Goal: Task Accomplishment & Management: Manage account settings

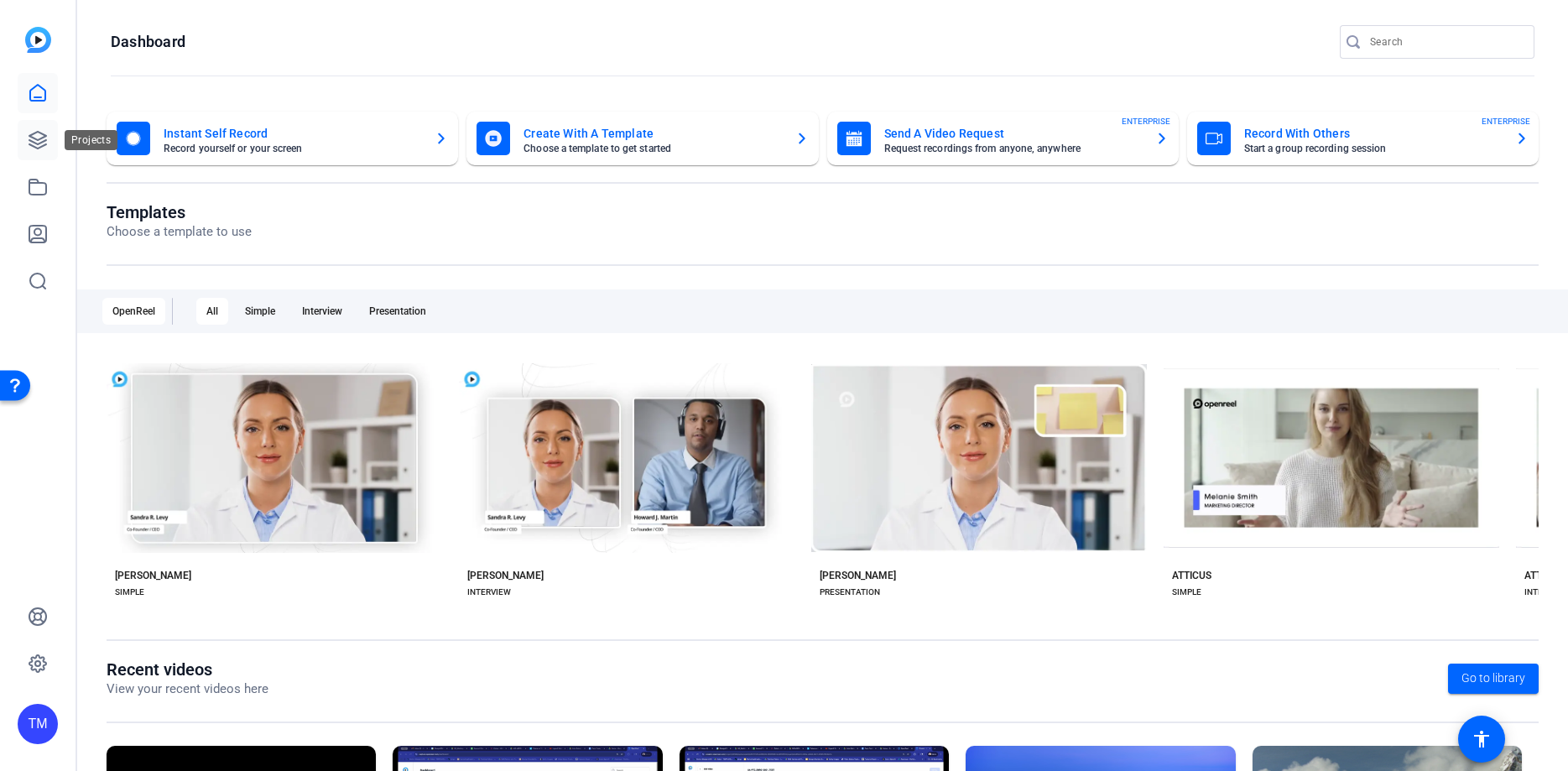
click at [35, 143] on icon at bounding box center [37, 139] width 16 height 16
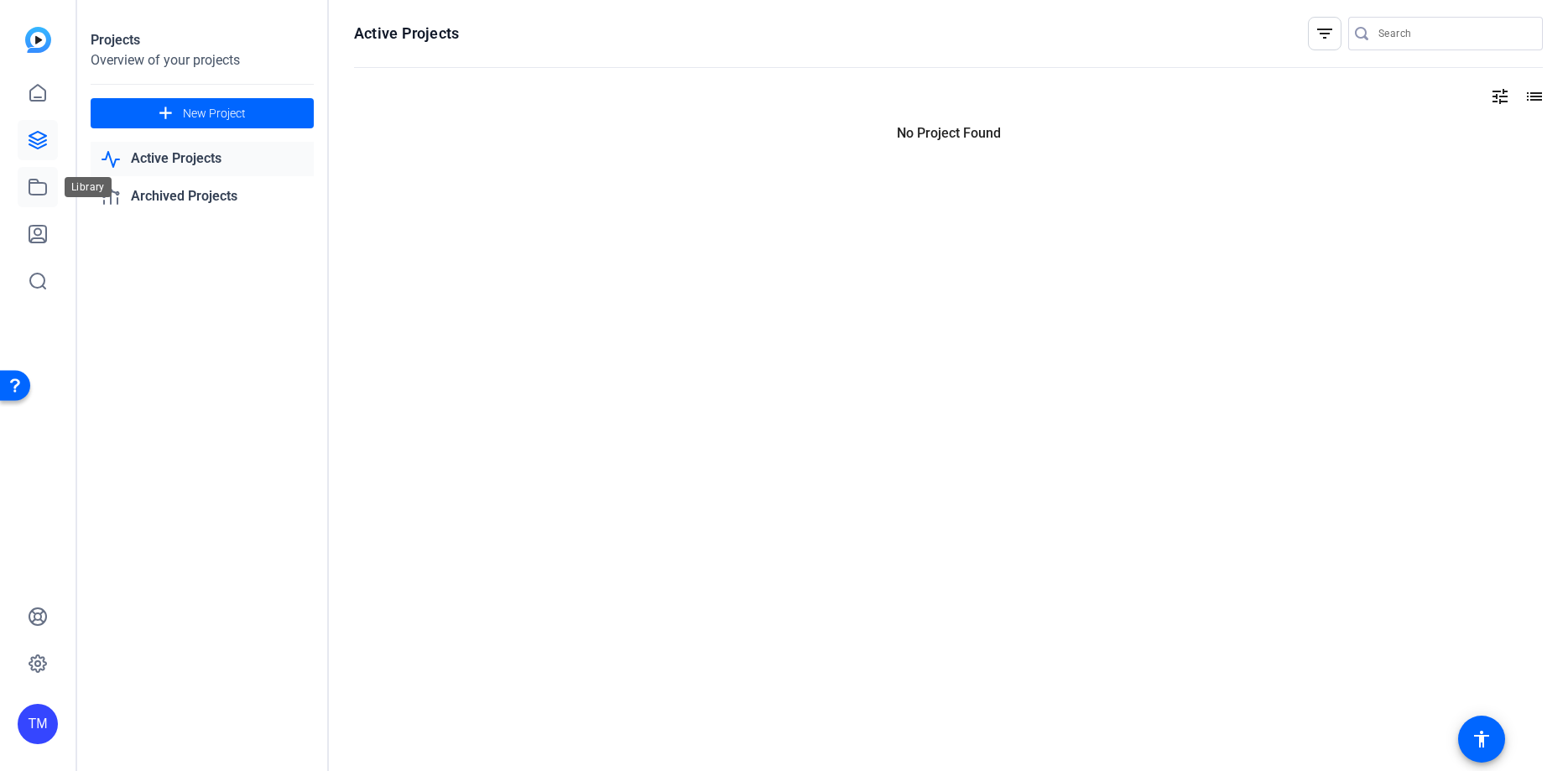
click at [41, 179] on icon at bounding box center [37, 186] width 20 height 20
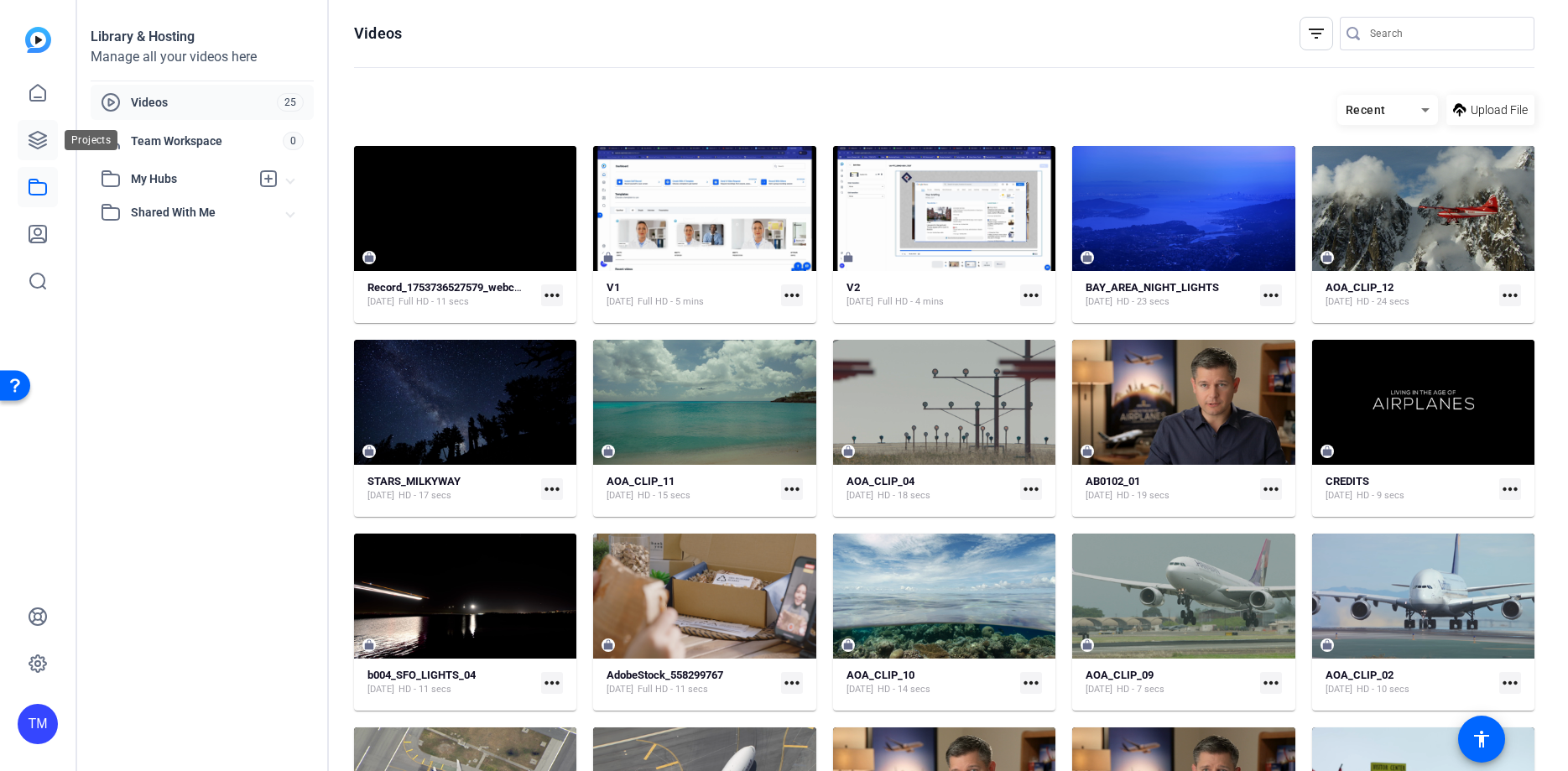
click at [40, 133] on icon at bounding box center [37, 139] width 16 height 16
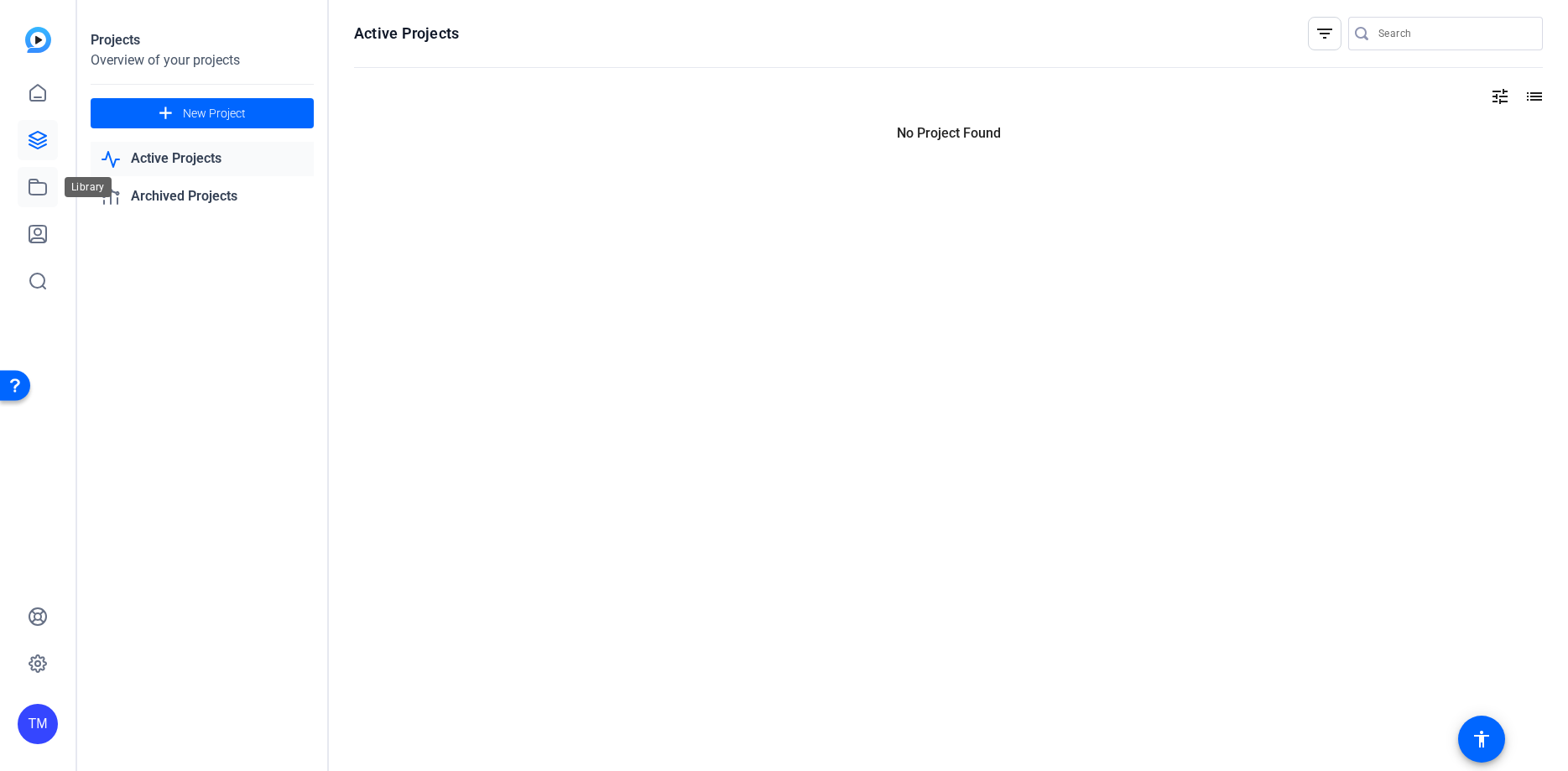
click at [43, 182] on icon at bounding box center [37, 186] width 20 height 20
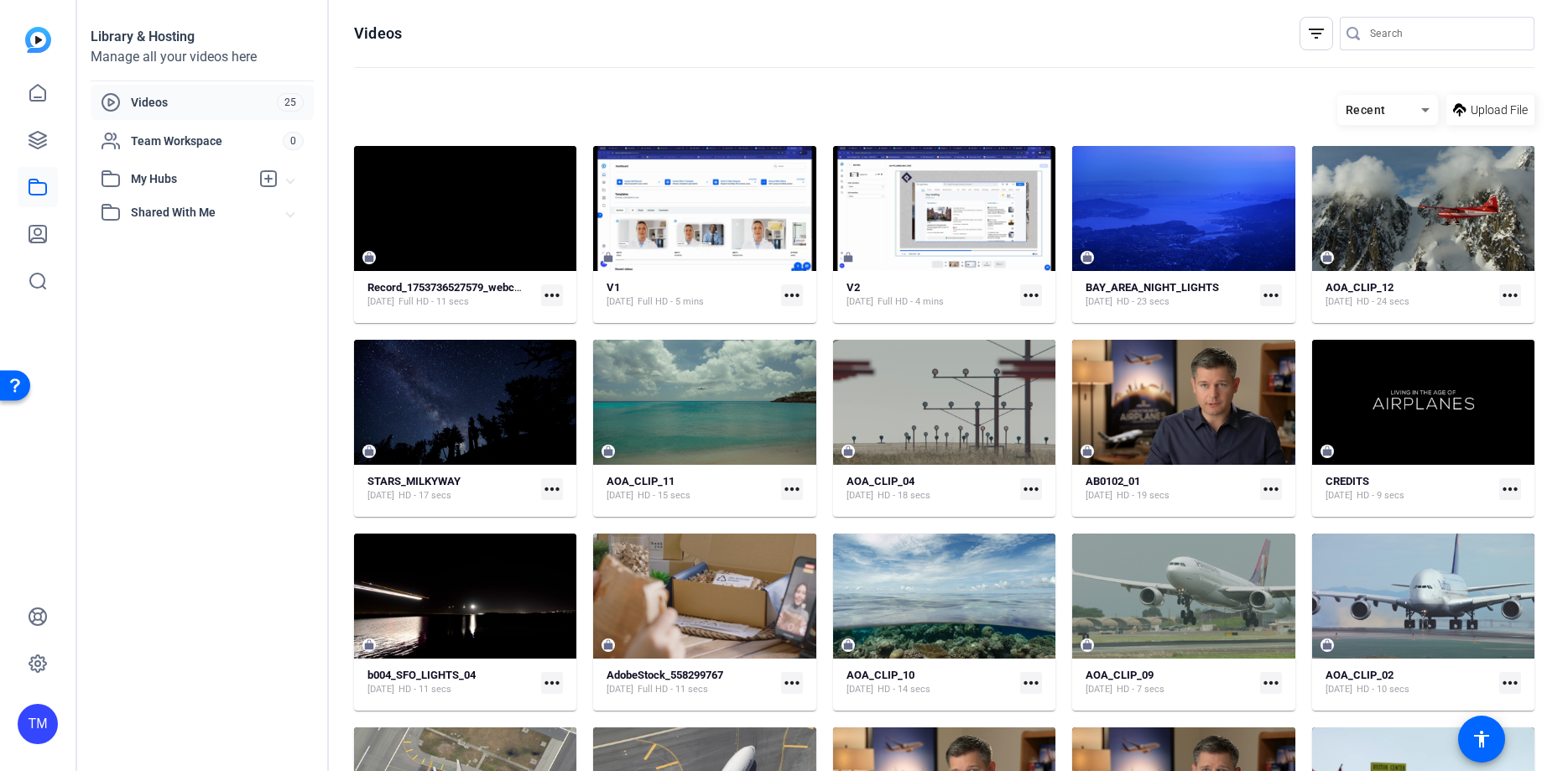
click at [165, 183] on span "My Hubs" at bounding box center [190, 179] width 119 height 17
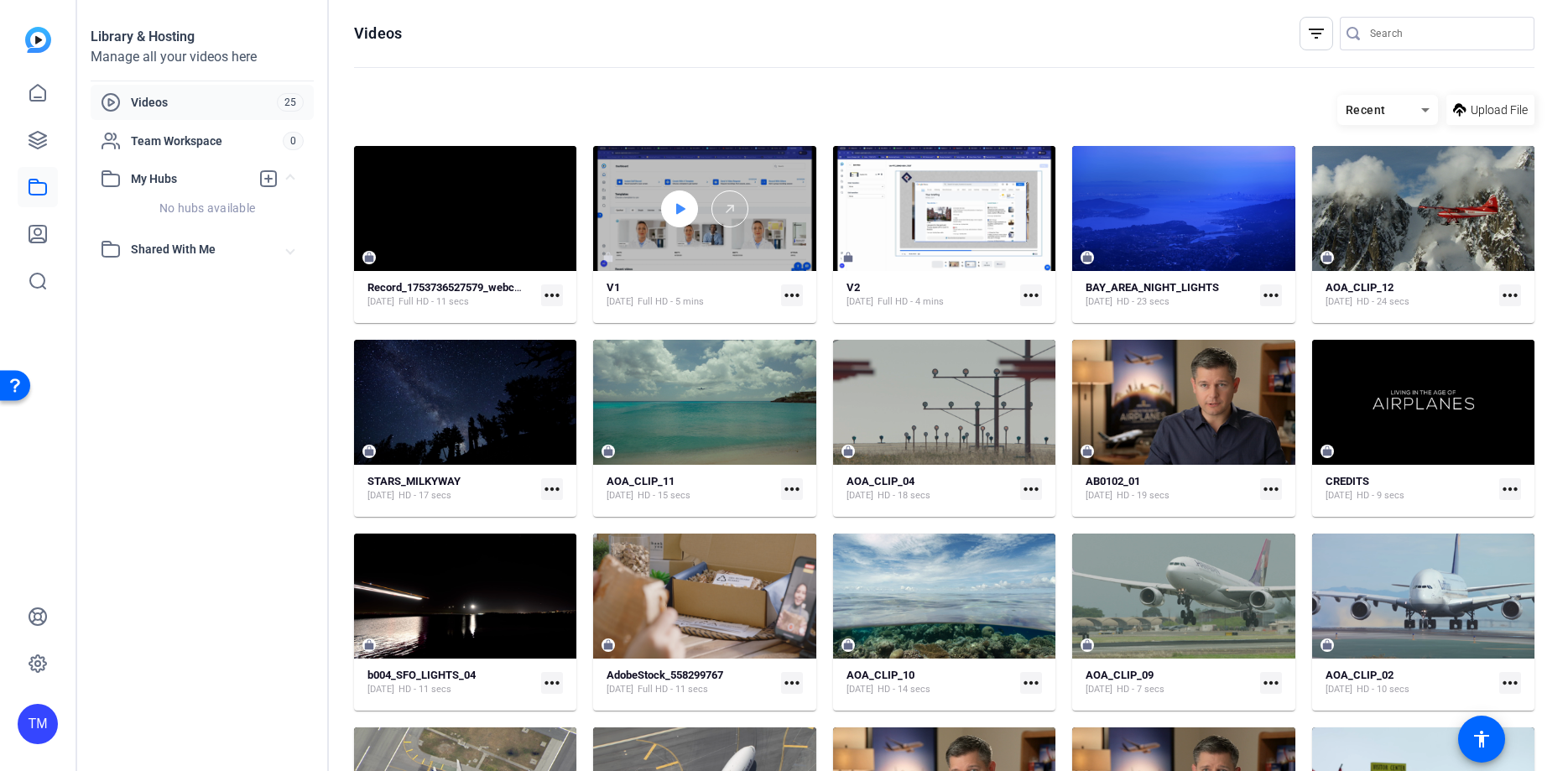
click at [671, 213] on div at bounding box center [680, 209] width 37 height 37
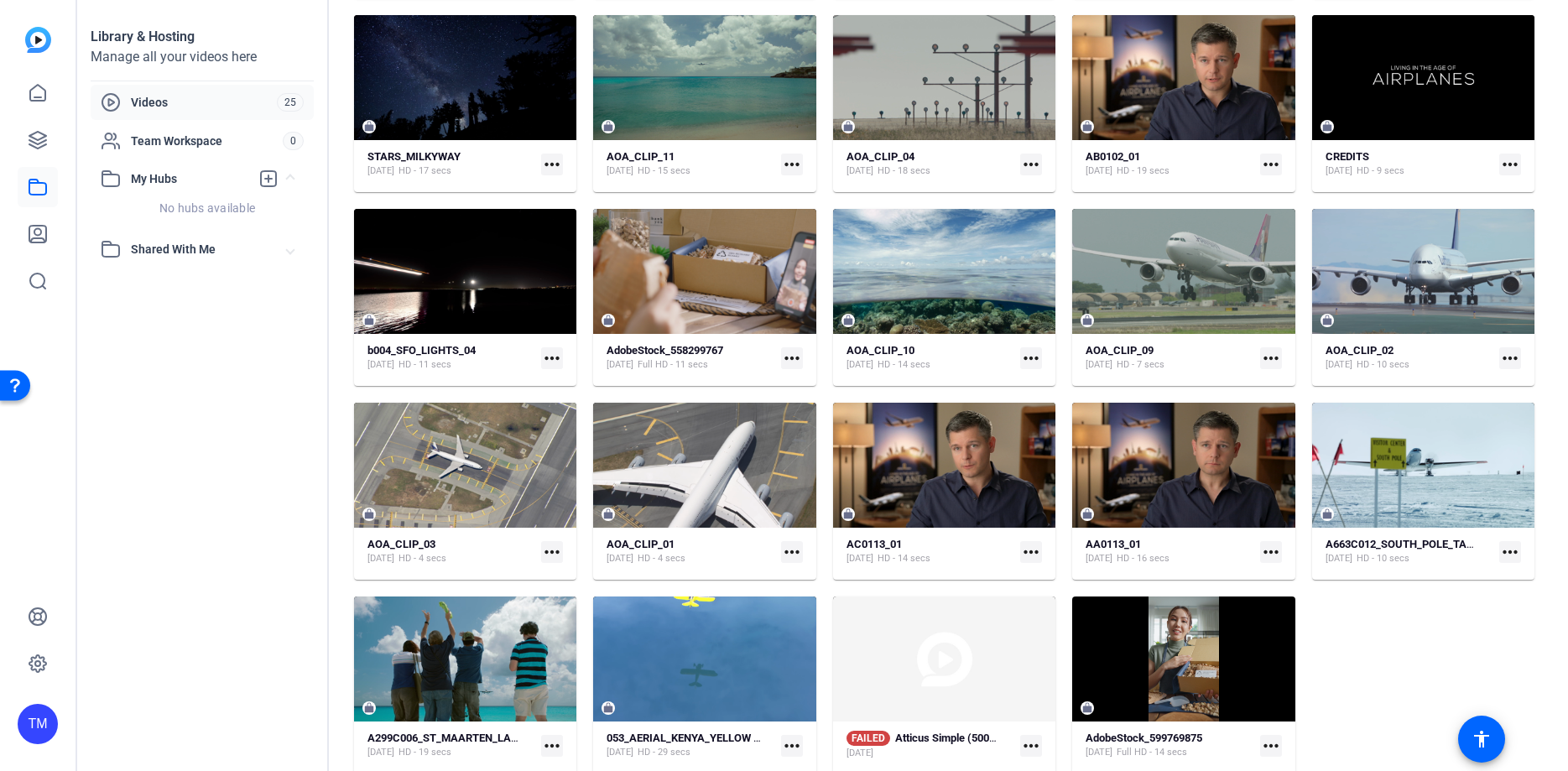
scroll to position [330, 0]
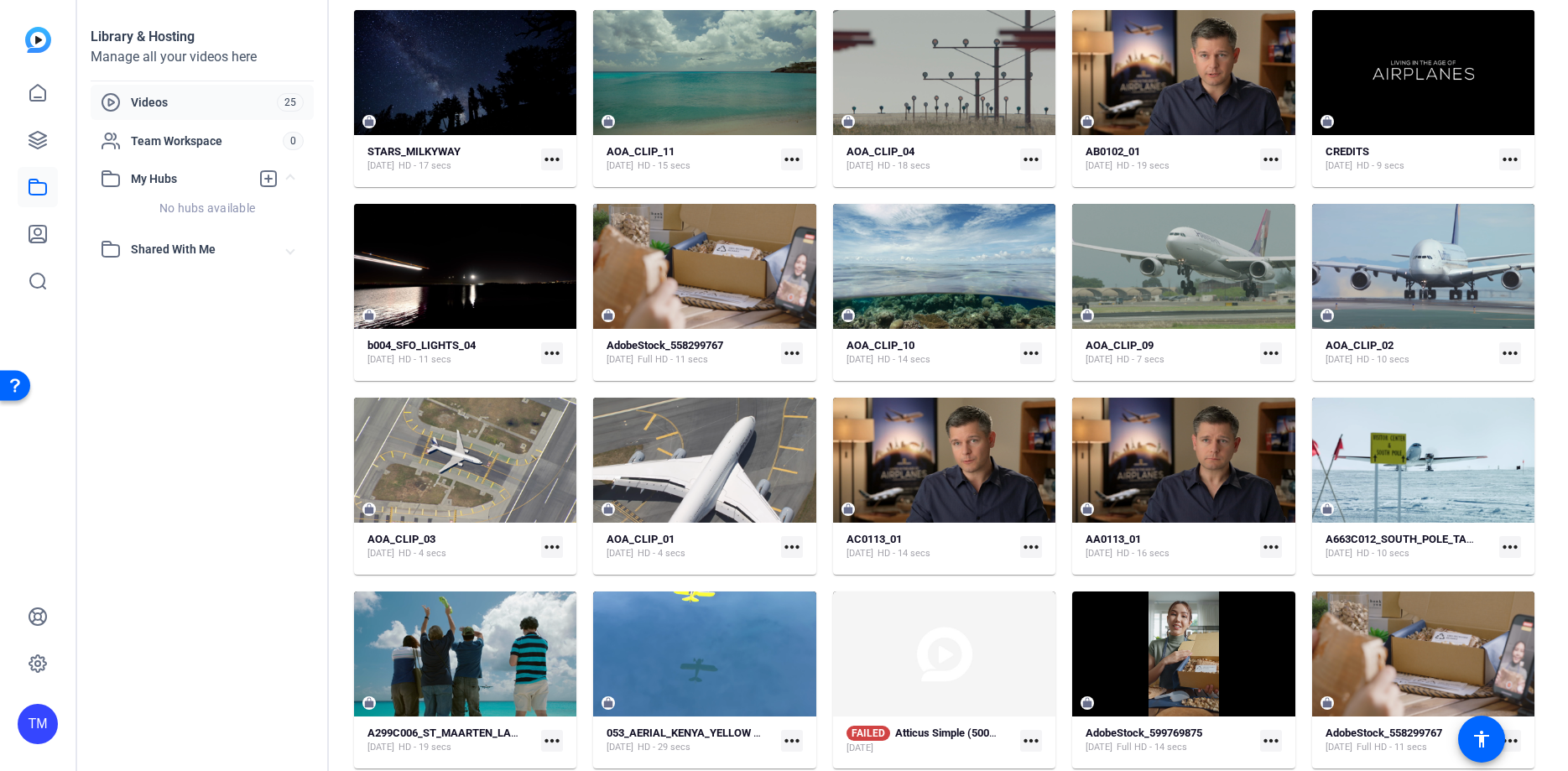
click at [1030, 738] on mat-icon "more_horiz" at bounding box center [1030, 740] width 22 height 22
click at [1060, 714] on span "Delete" at bounding box center [1068, 714] width 68 height 20
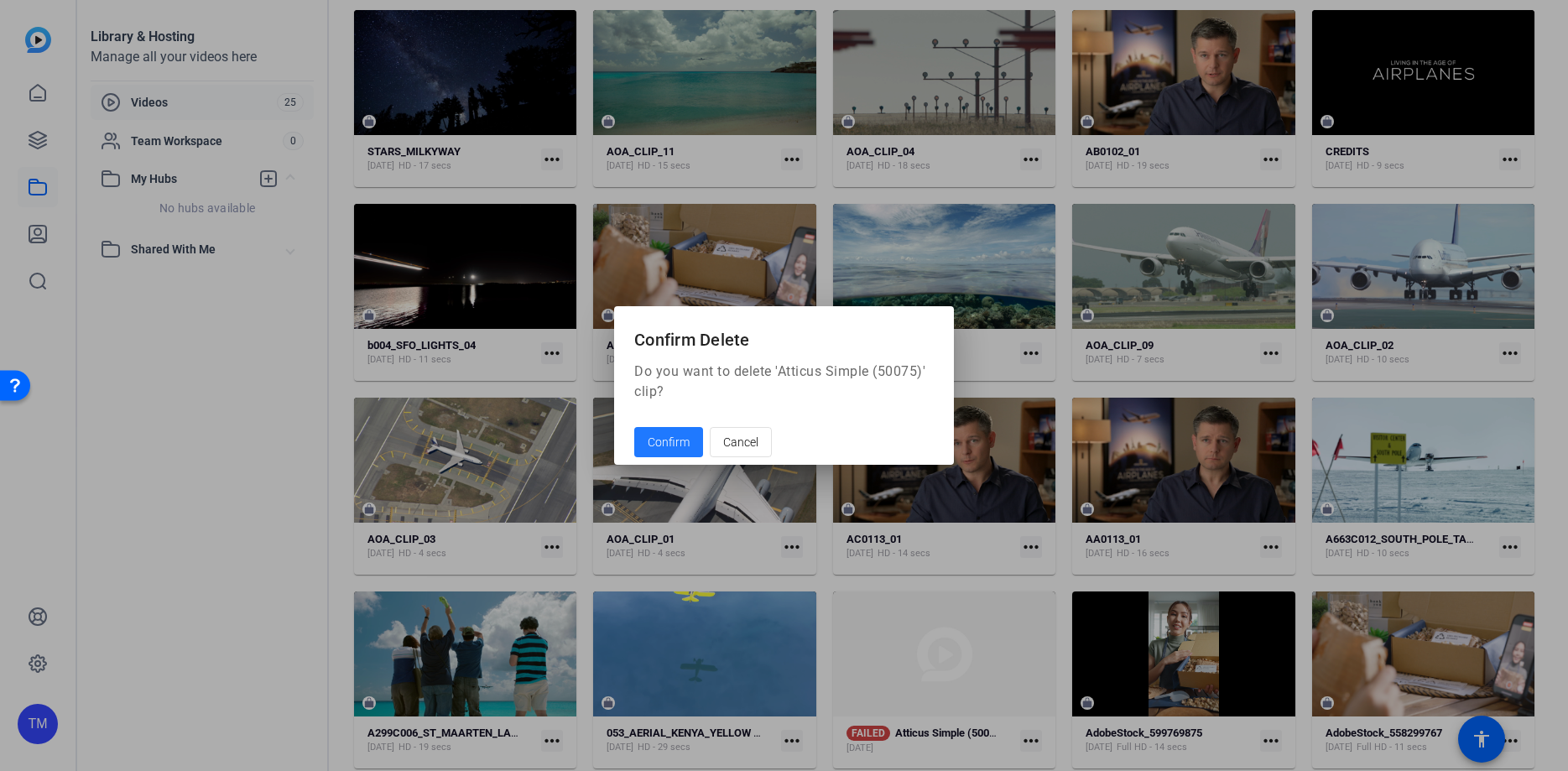
click at [663, 437] on span "Confirm" at bounding box center [668, 442] width 42 height 17
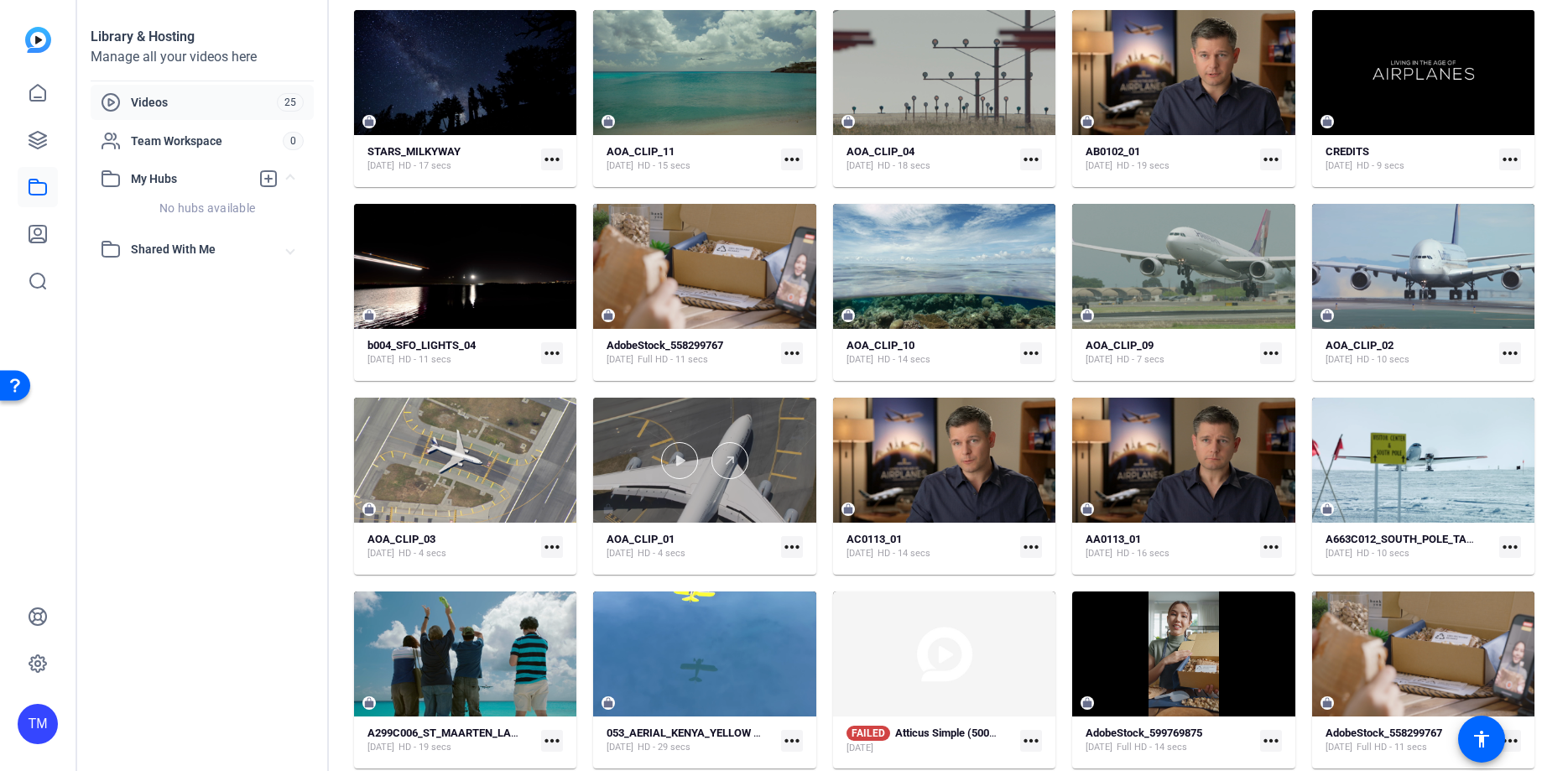
scroll to position [0, 0]
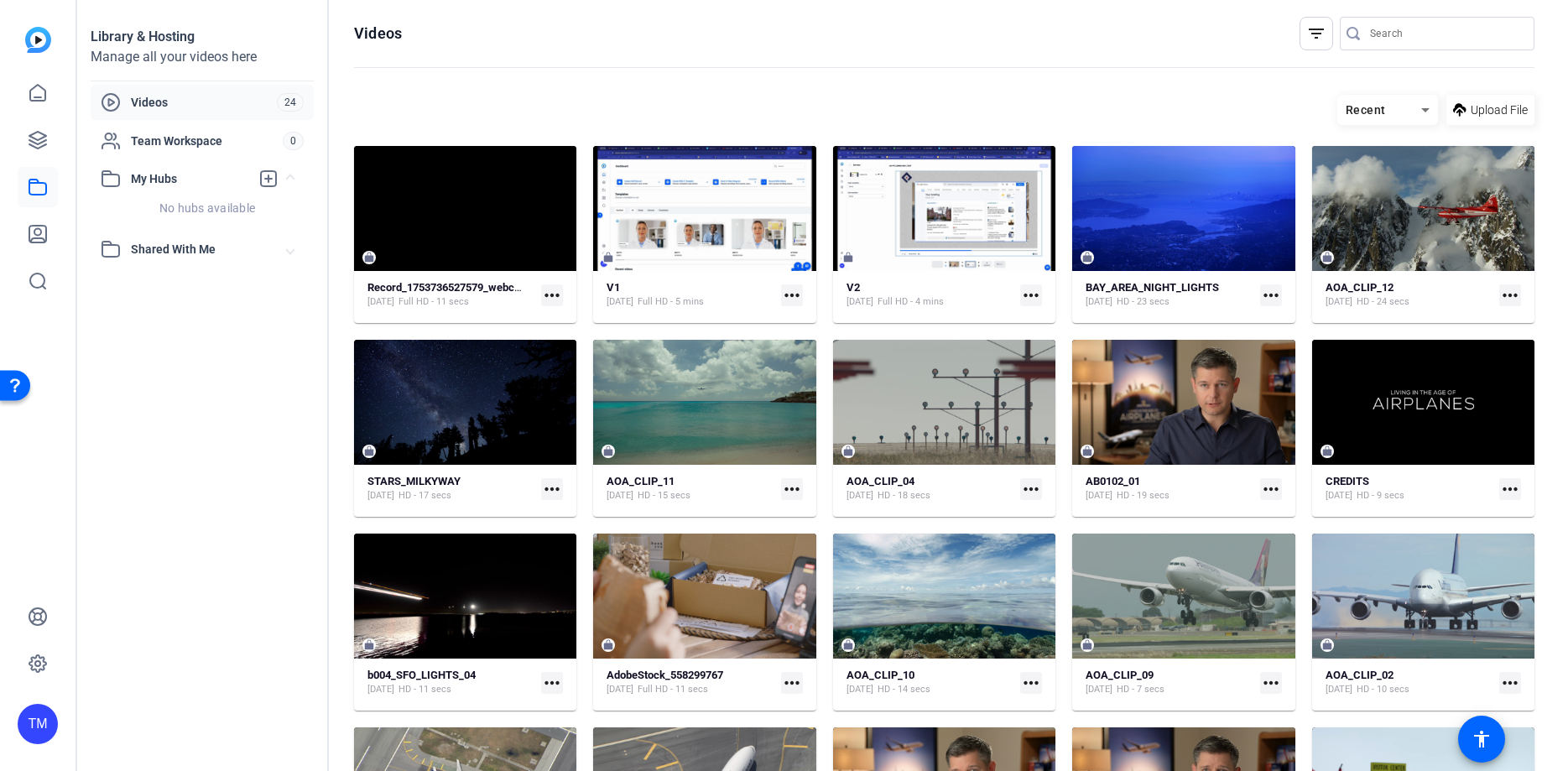
click at [547, 295] on mat-icon "more_horiz" at bounding box center [552, 295] width 22 height 22
click at [797, 297] on div at bounding box center [784, 385] width 1568 height 771
click at [788, 291] on mat-icon "more_horiz" at bounding box center [791, 295] width 22 height 22
click at [1025, 292] on div at bounding box center [784, 385] width 1568 height 771
click at [1032, 294] on mat-icon "more_horiz" at bounding box center [1030, 295] width 22 height 22
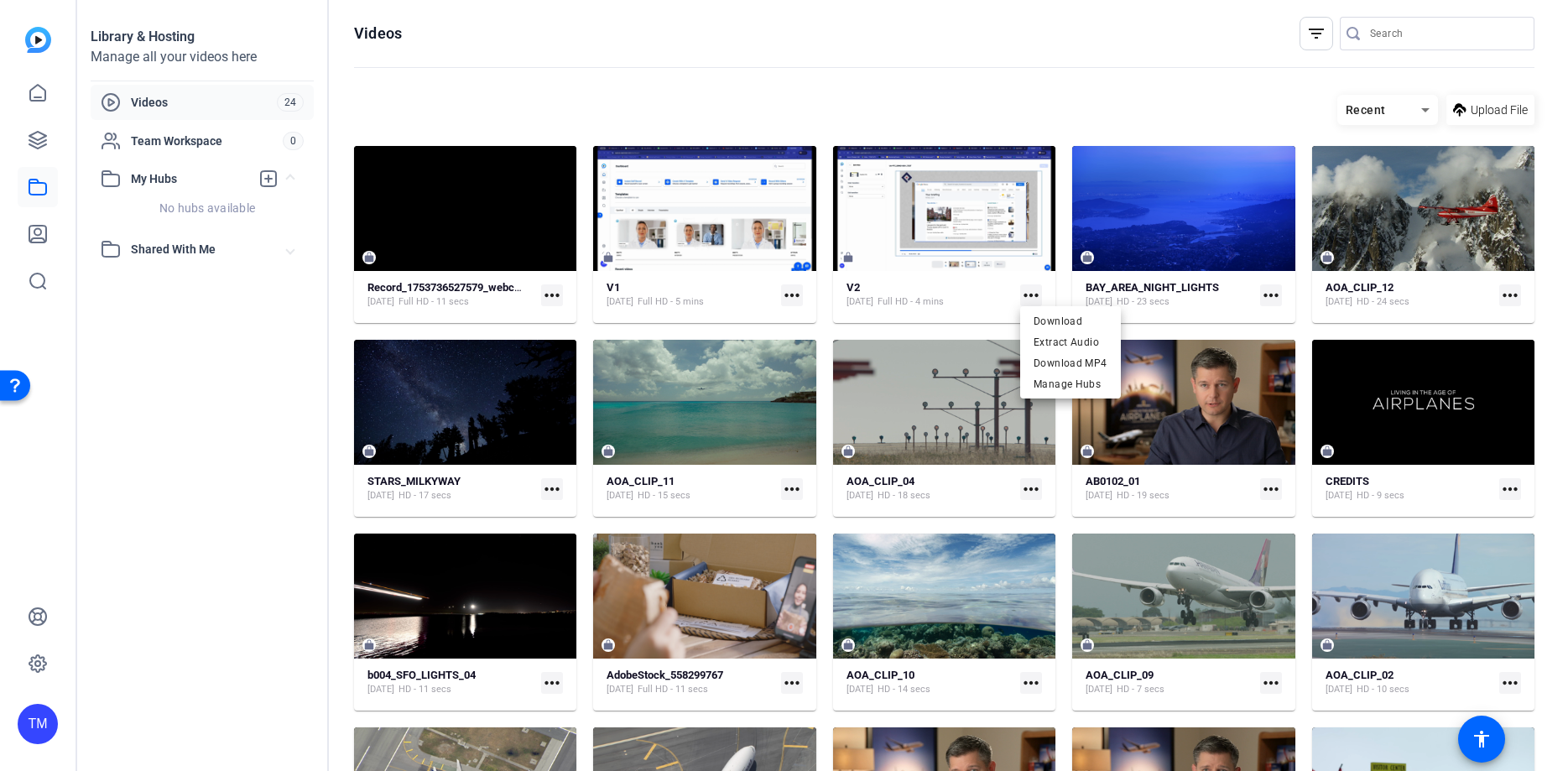
click at [1113, 94] on div at bounding box center [784, 385] width 1568 height 771
click at [41, 235] on icon at bounding box center [37, 234] width 20 height 20
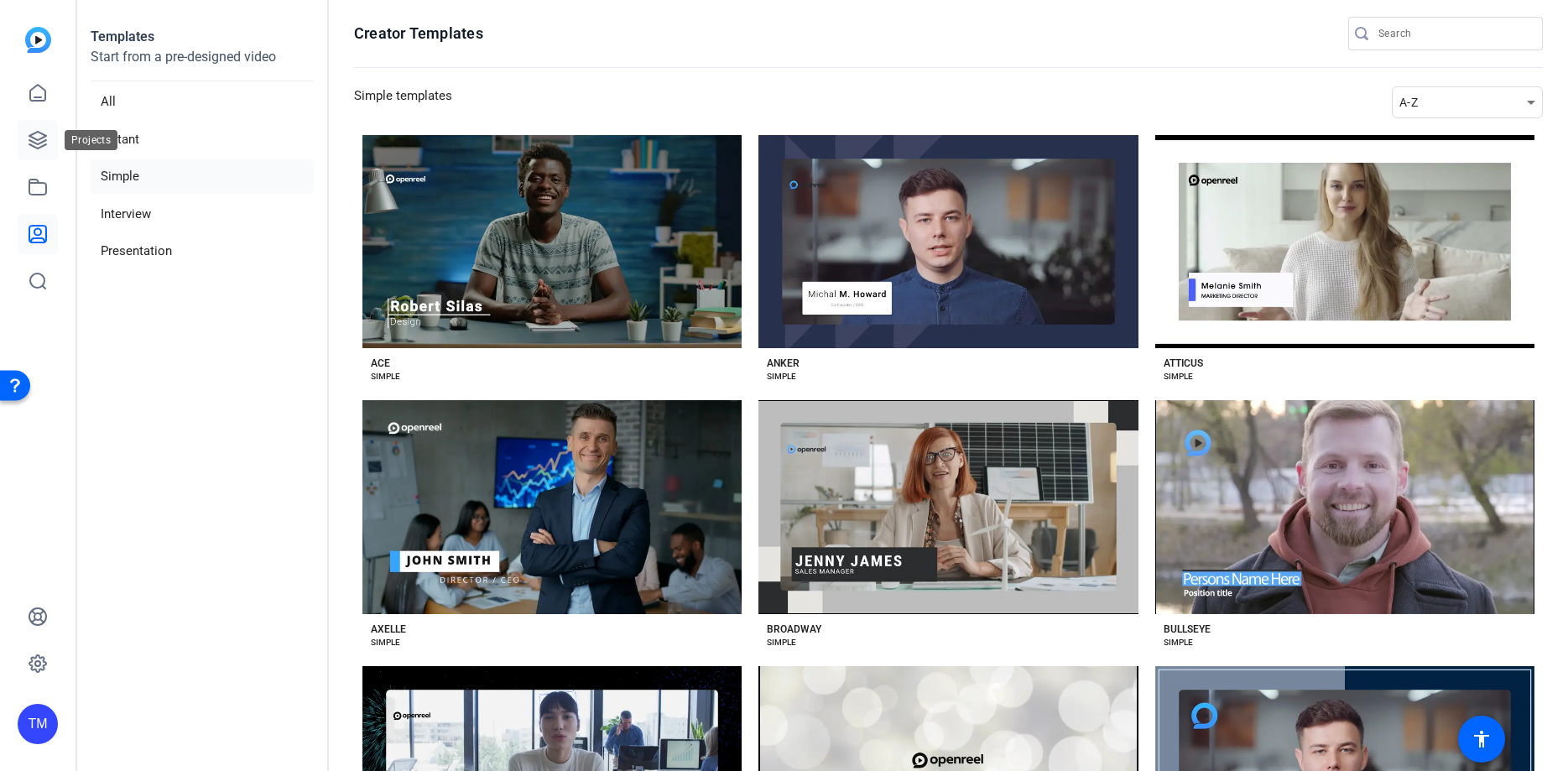
click at [39, 140] on icon at bounding box center [37, 139] width 16 height 16
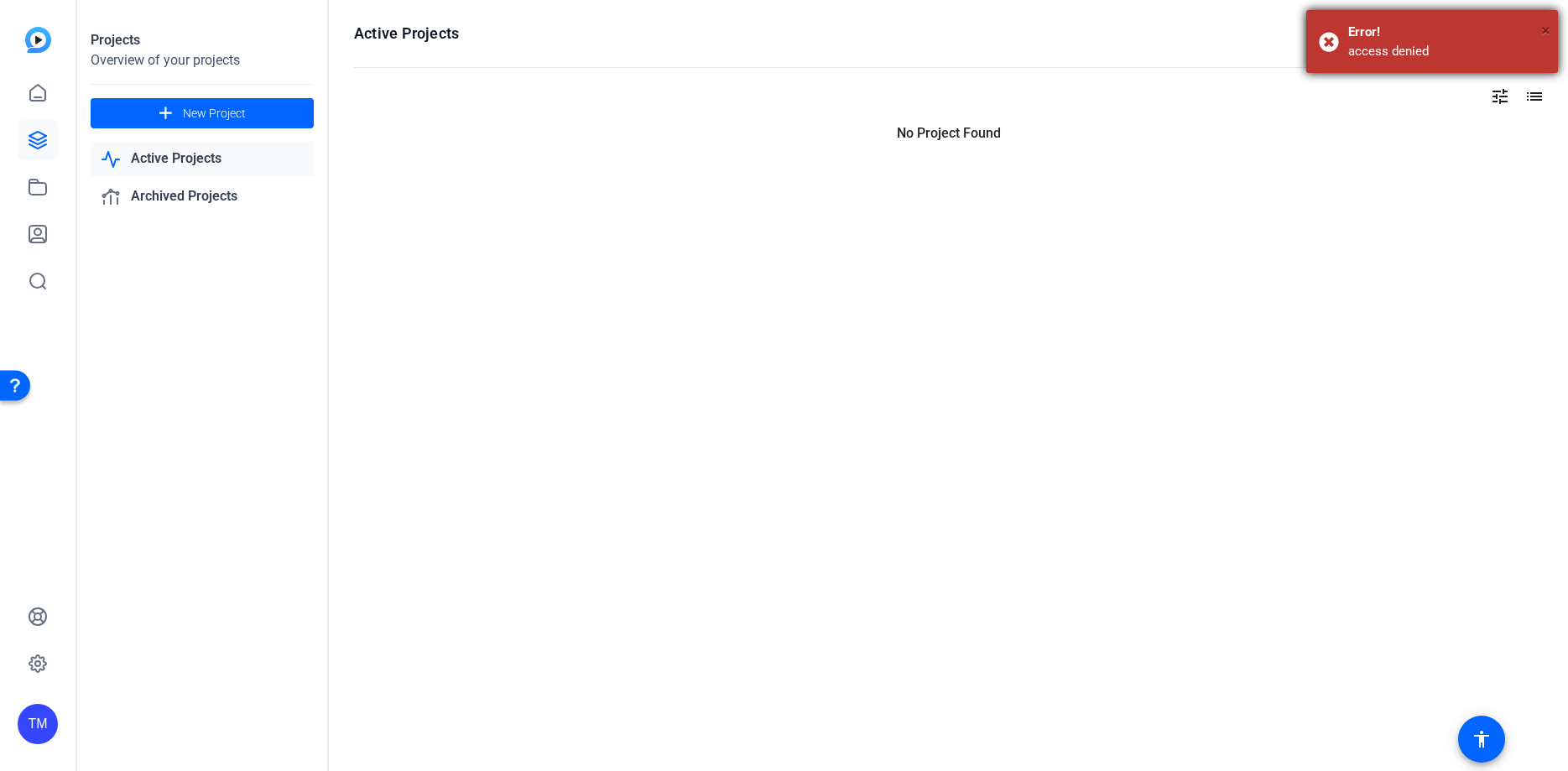
click at [1545, 29] on span "×" at bounding box center [1545, 29] width 10 height 20
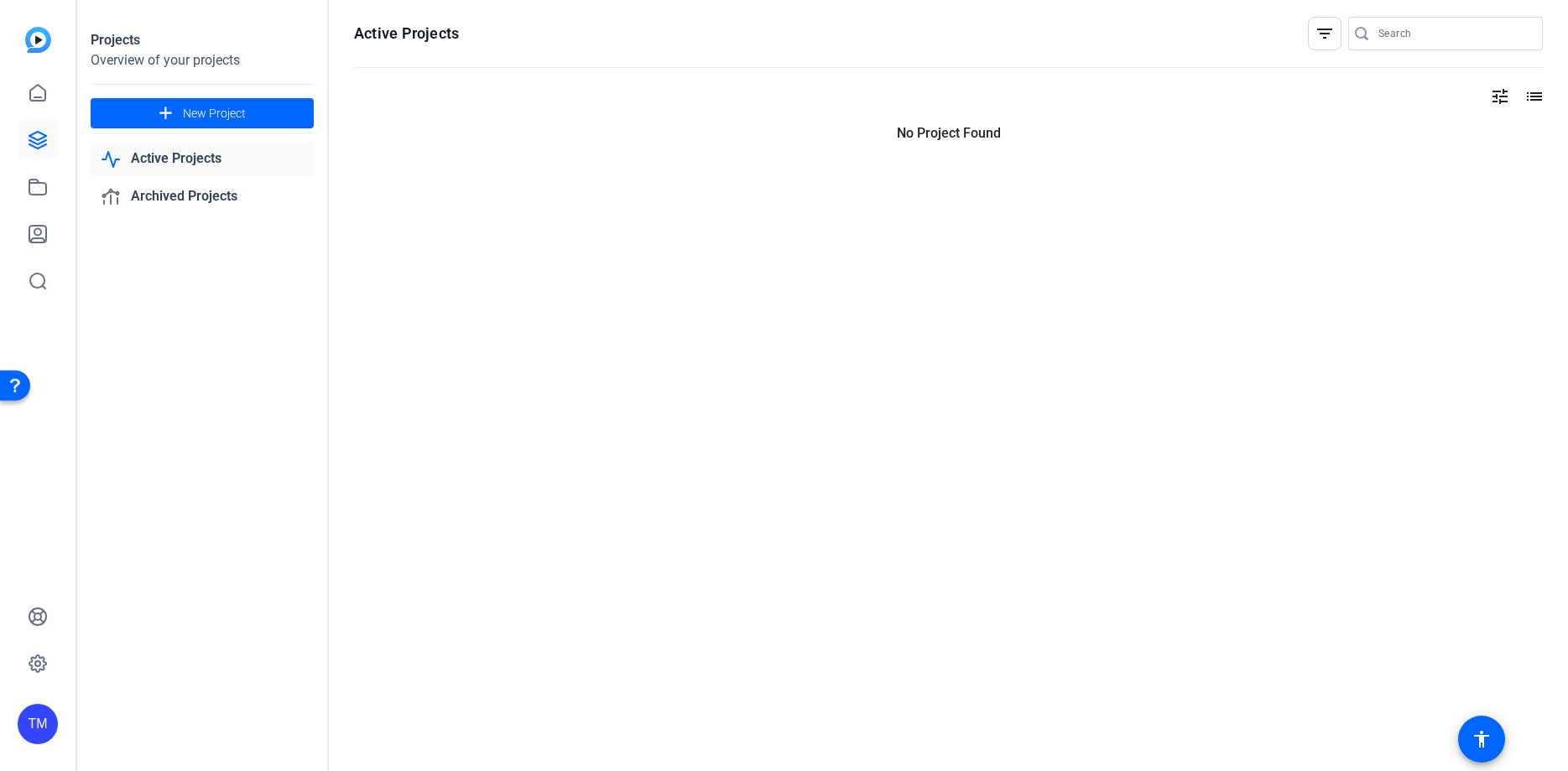
click at [36, 728] on div "TM" at bounding box center [37, 723] width 41 height 41
click at [191, 611] on div at bounding box center [784, 385] width 1568 height 771
click at [30, 667] on icon at bounding box center [37, 663] width 20 height 20
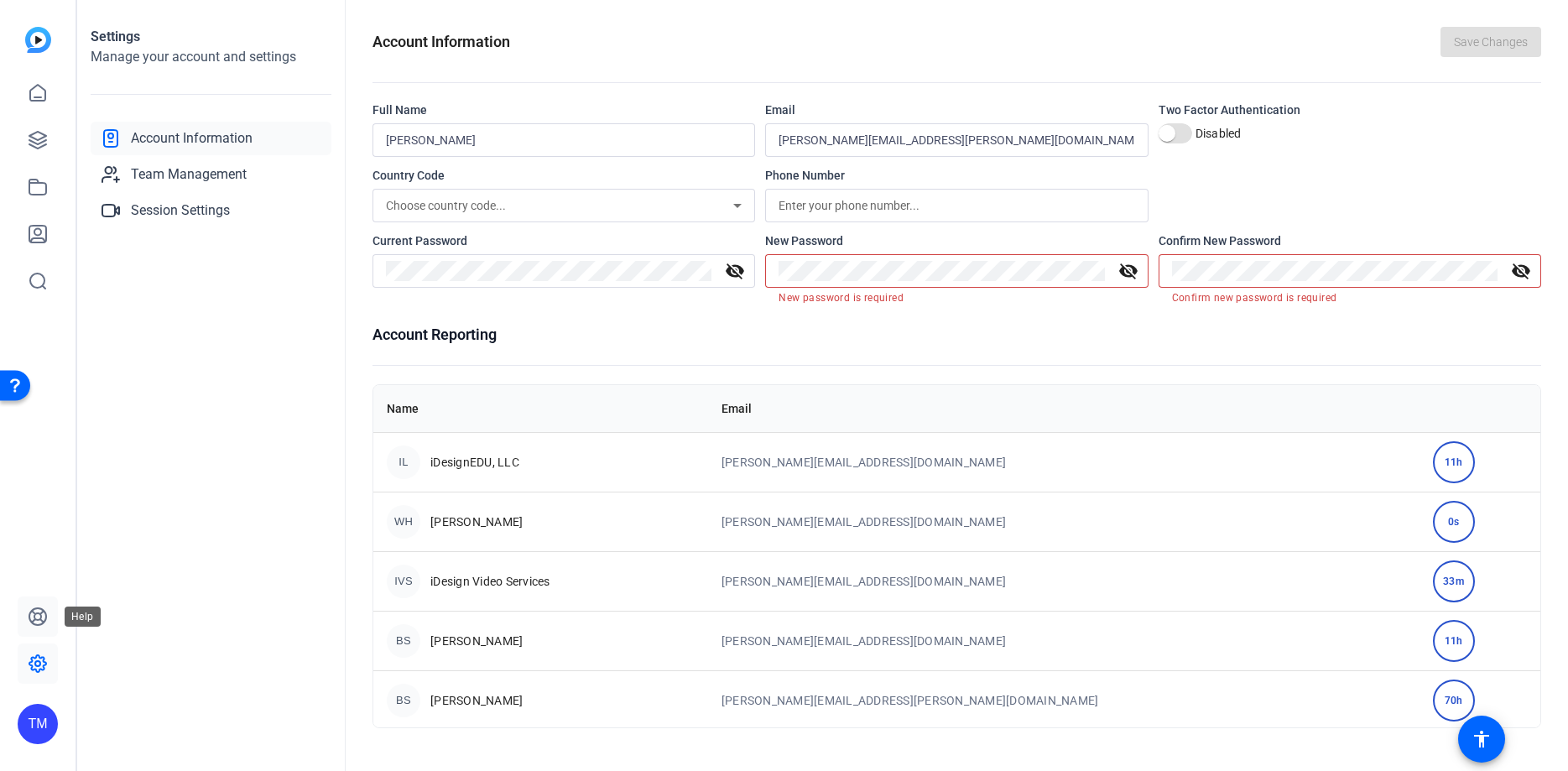
click at [33, 616] on icon at bounding box center [37, 616] width 20 height 20
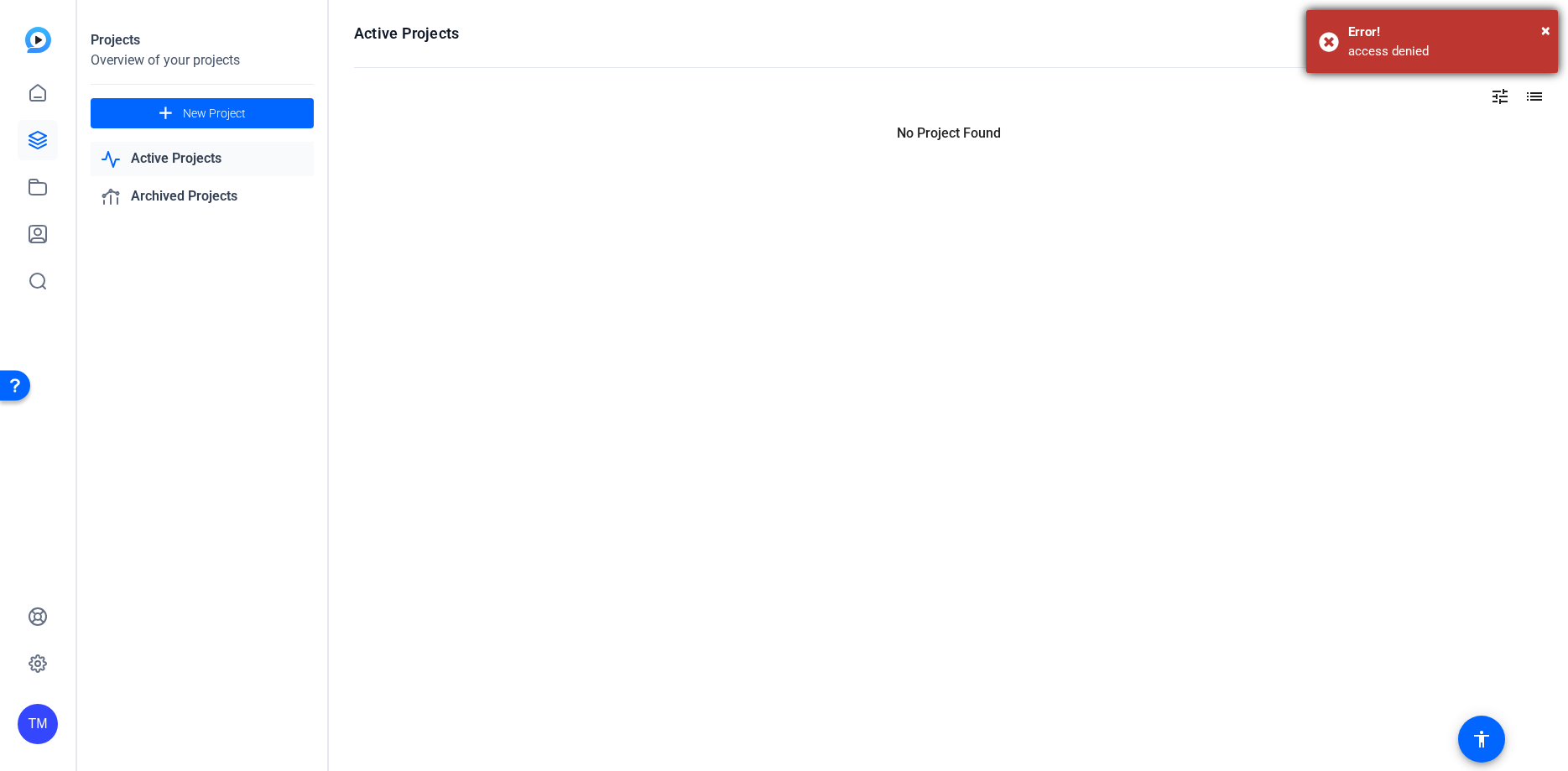
click at [1324, 41] on div "× Error! access denied" at bounding box center [1432, 42] width 252 height 63
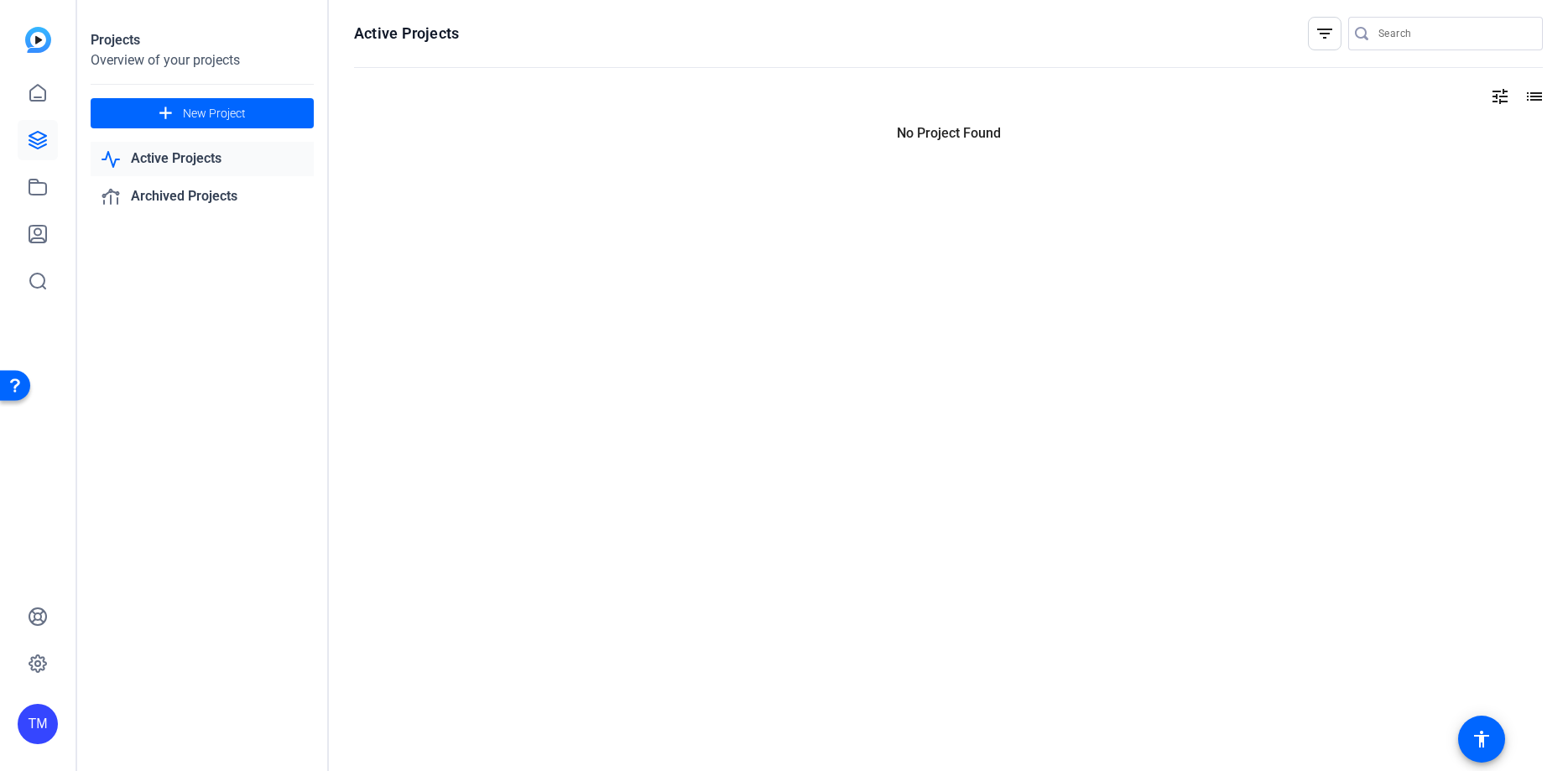
click at [1344, 38] on div "filter_list" at bounding box center [1328, 33] width 41 height 34
click at [1337, 39] on div "filter_list" at bounding box center [1325, 33] width 34 height 34
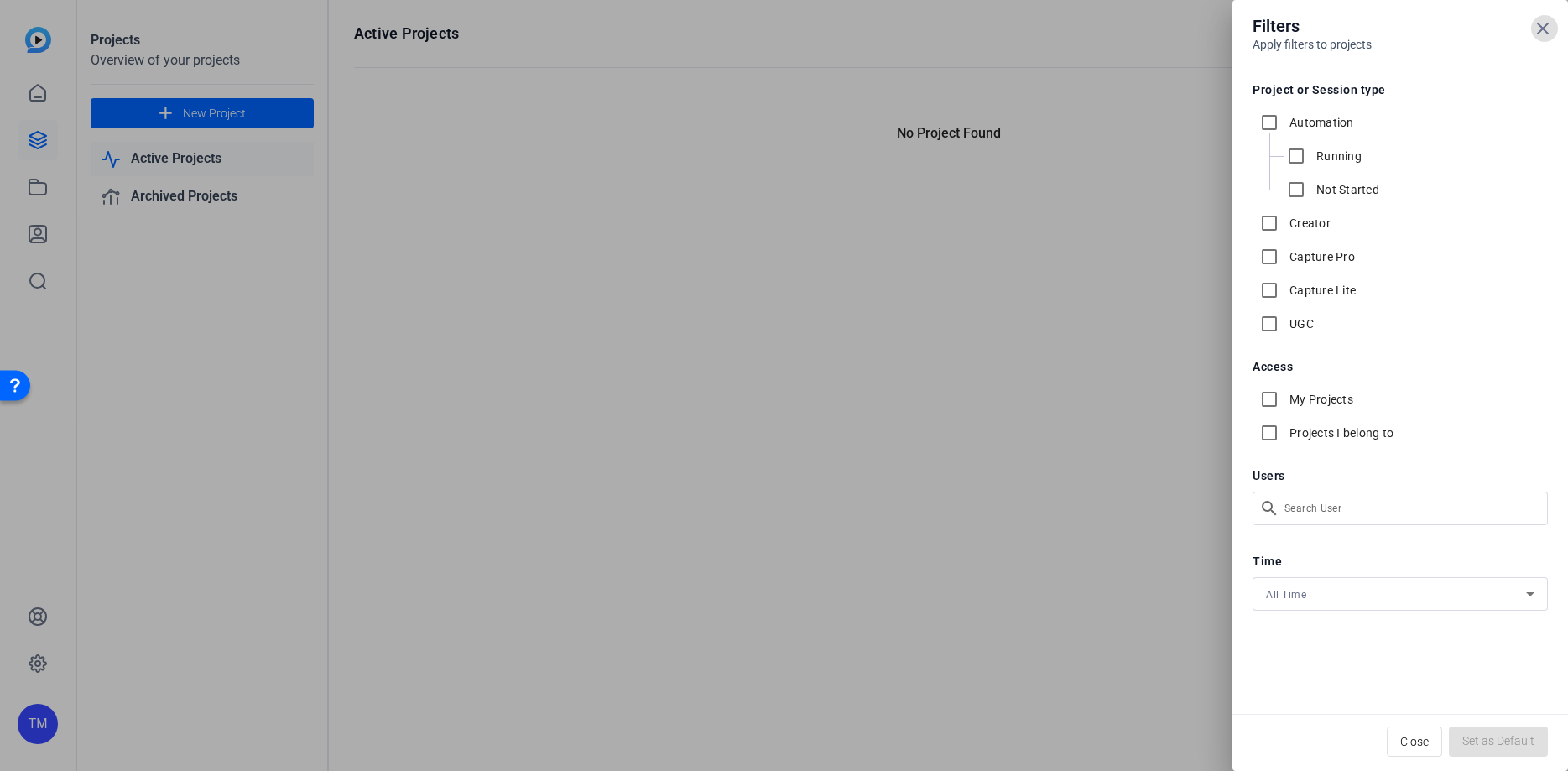
click at [807, 450] on div at bounding box center [784, 385] width 1568 height 771
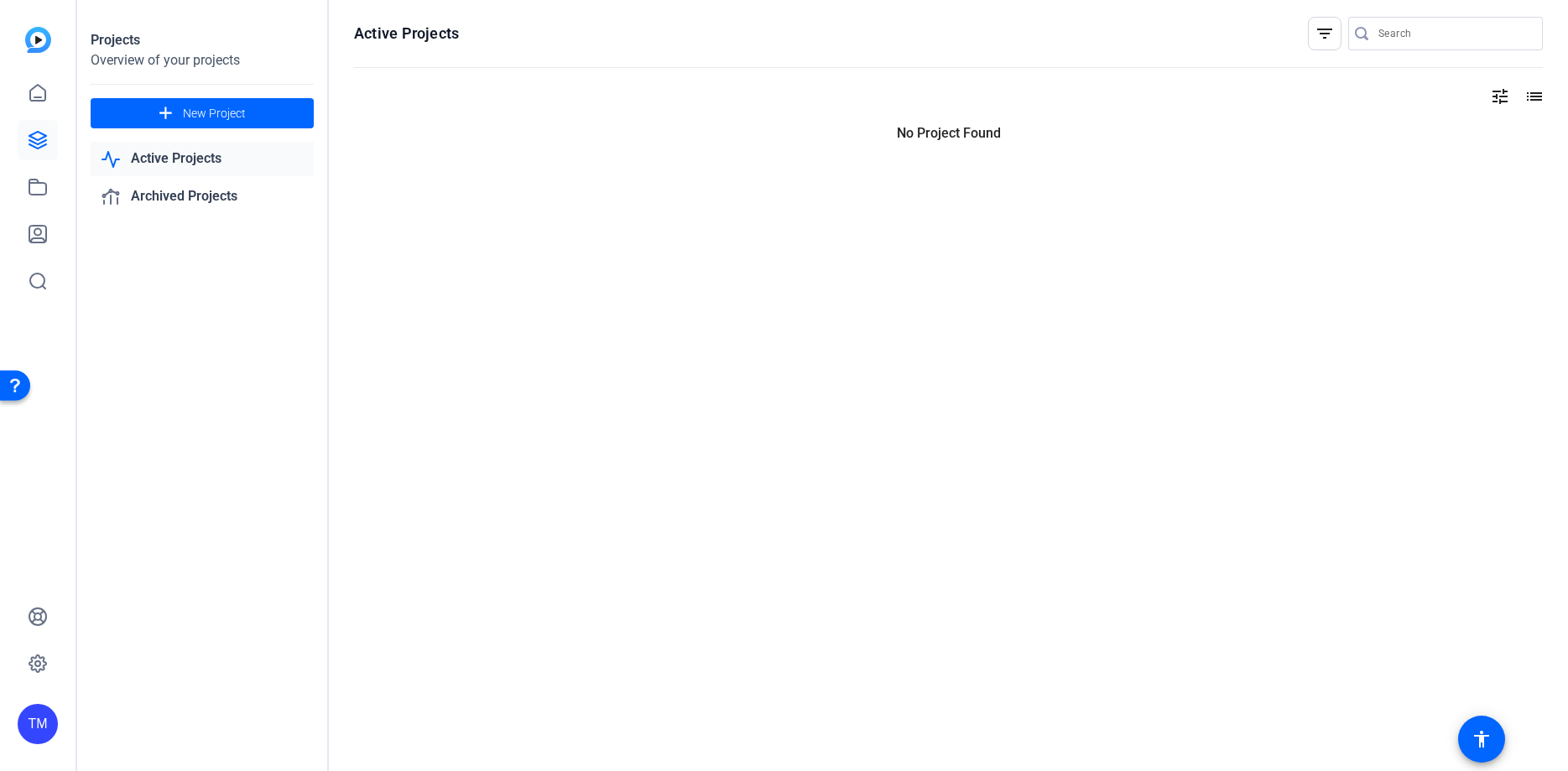
click at [180, 163] on link "Active Projects" at bounding box center [203, 159] width 223 height 35
click at [200, 199] on link "Archived Projects" at bounding box center [203, 196] width 223 height 35
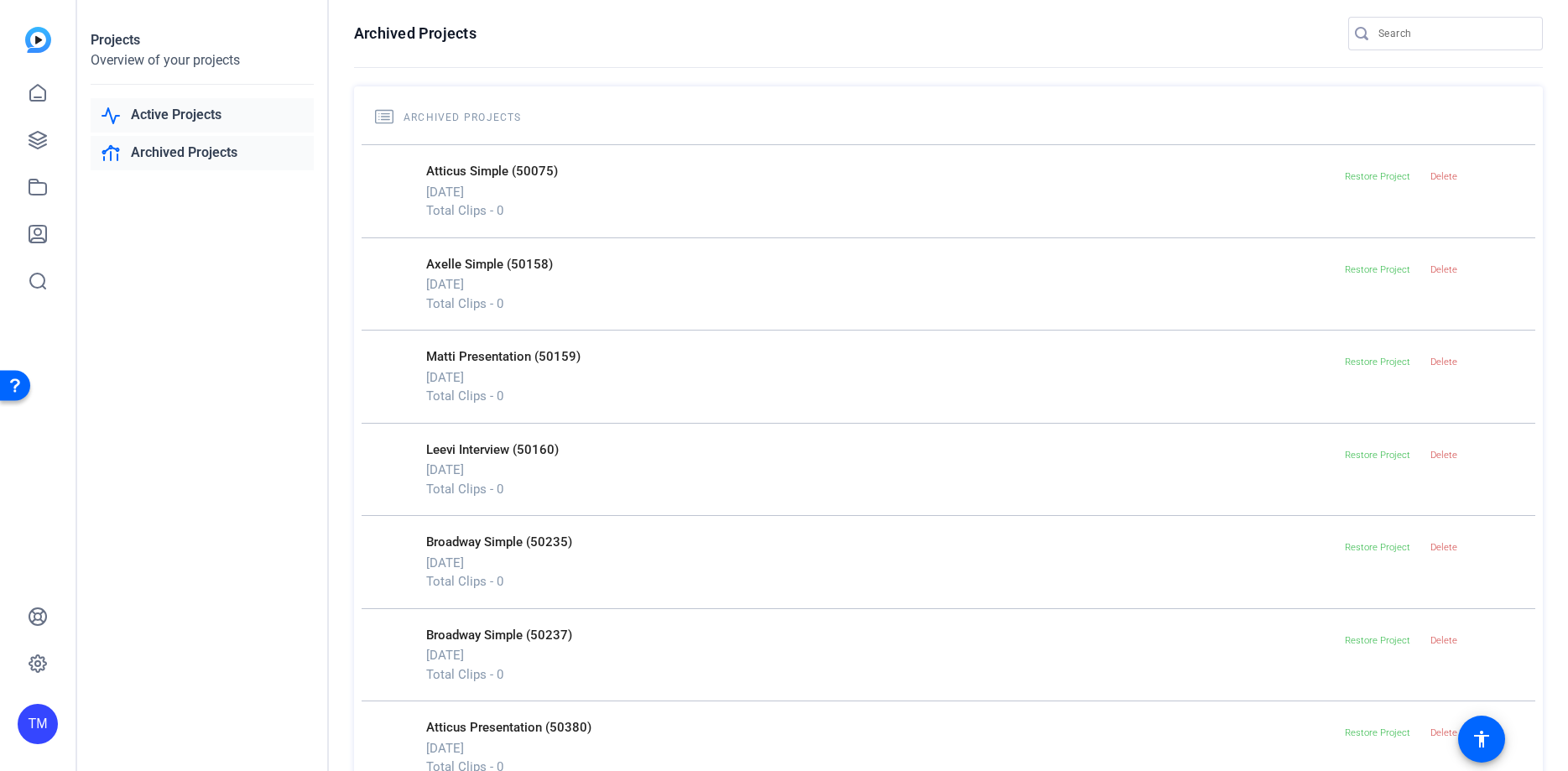
click at [162, 114] on link "Active Projects" at bounding box center [203, 115] width 223 height 35
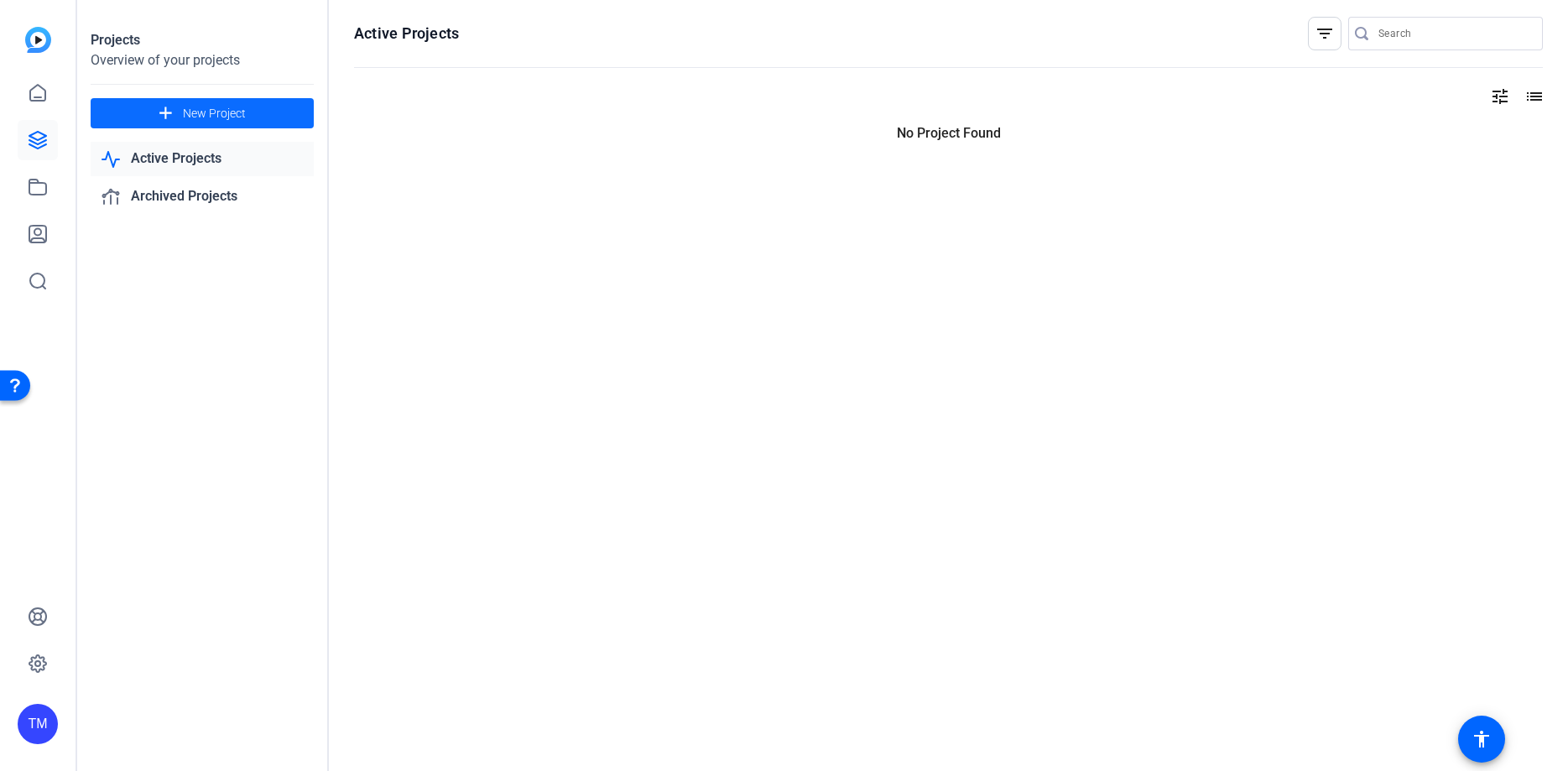
click at [234, 117] on span "New Project" at bounding box center [214, 113] width 63 height 17
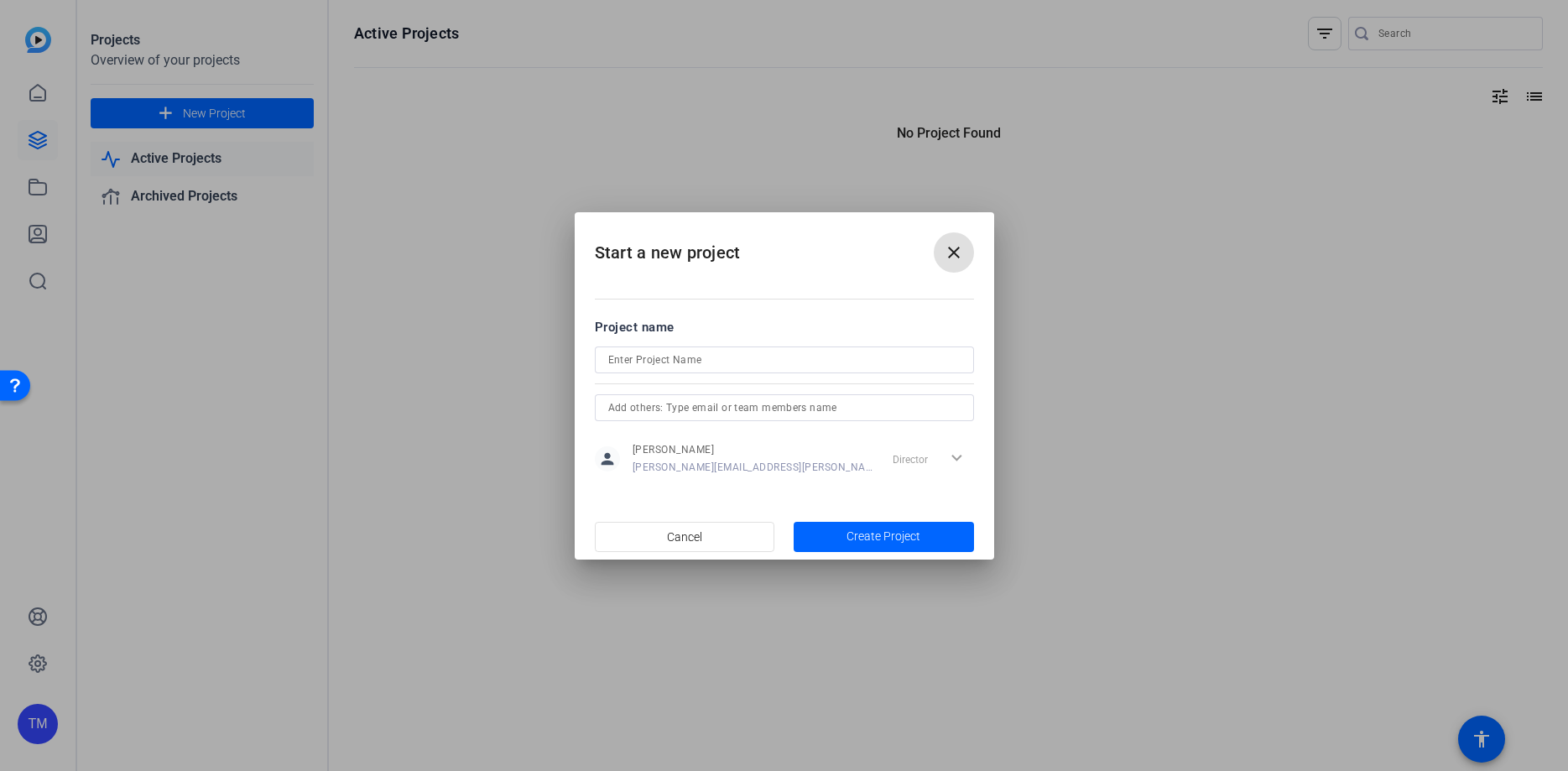
click at [952, 457] on div "Director expand_more" at bounding box center [930, 459] width 88 height 30
click at [959, 251] on mat-icon "close" at bounding box center [953, 252] width 20 height 20
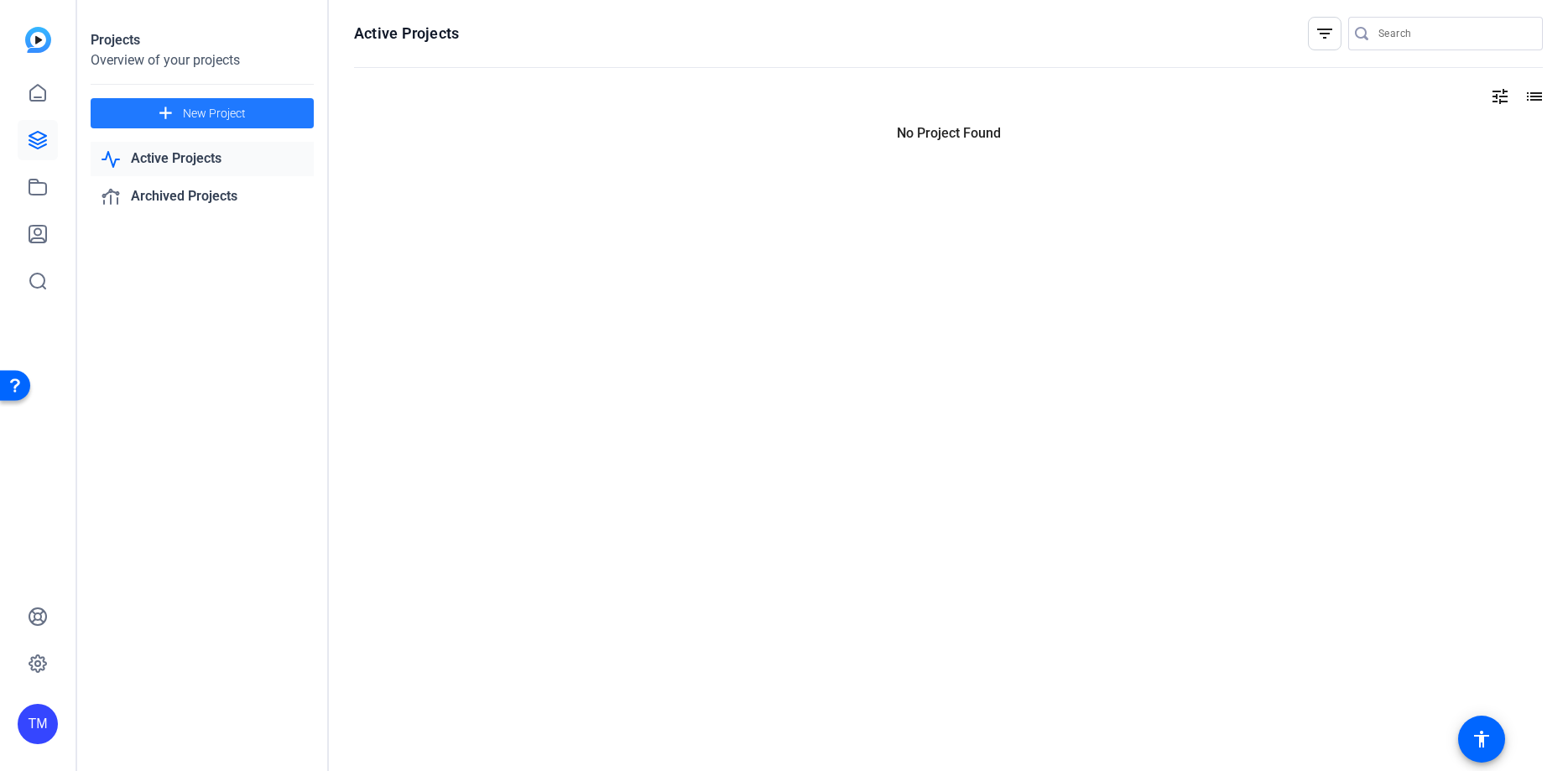
click at [128, 464] on div "Projects Overview of your projects add New Project Active Projects Archived Pro…" at bounding box center [203, 385] width 252 height 771
